Goal: Information Seeking & Learning: Learn about a topic

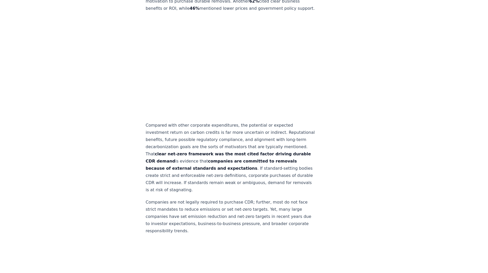
scroll to position [1179, 0]
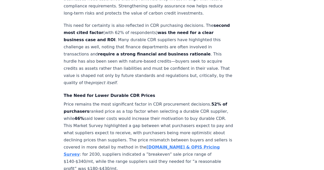
scroll to position [1667, 0]
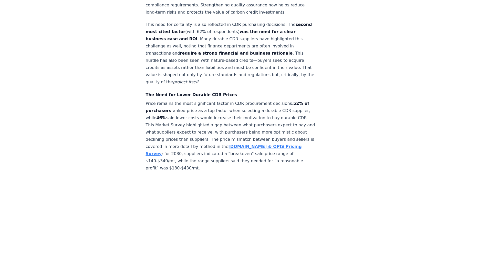
scroll to position [1666, 0]
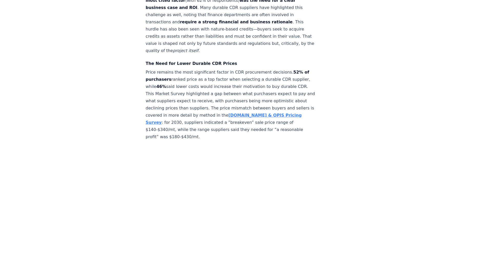
scroll to position [1692, 0]
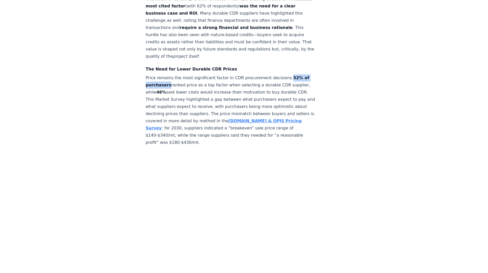
drag, startPoint x: 280, startPoint y: 83, endPoint x: 167, endPoint y: 92, distance: 113.6
click at [167, 87] on strong "52% of purchasers" at bounding box center [228, 81] width 164 height 12
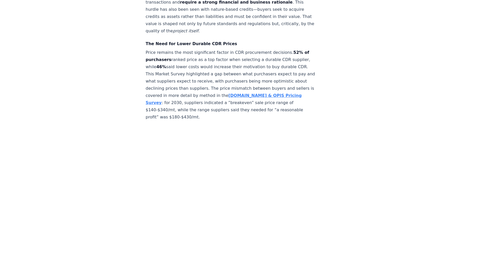
scroll to position [1717, 0]
